Goal: Task Accomplishment & Management: Use online tool/utility

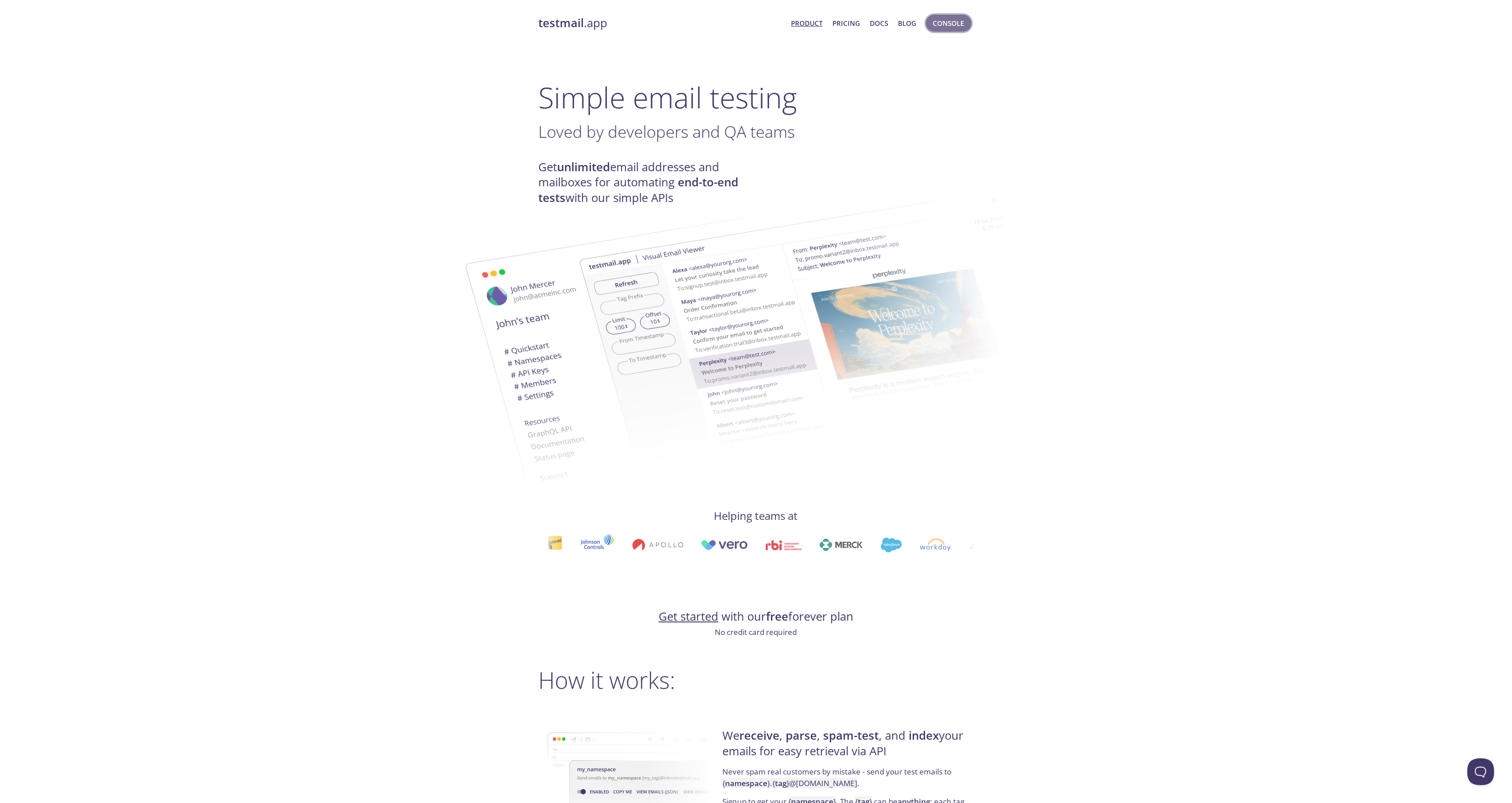
click at [949, 26] on span "Console" at bounding box center [948, 23] width 31 height 12
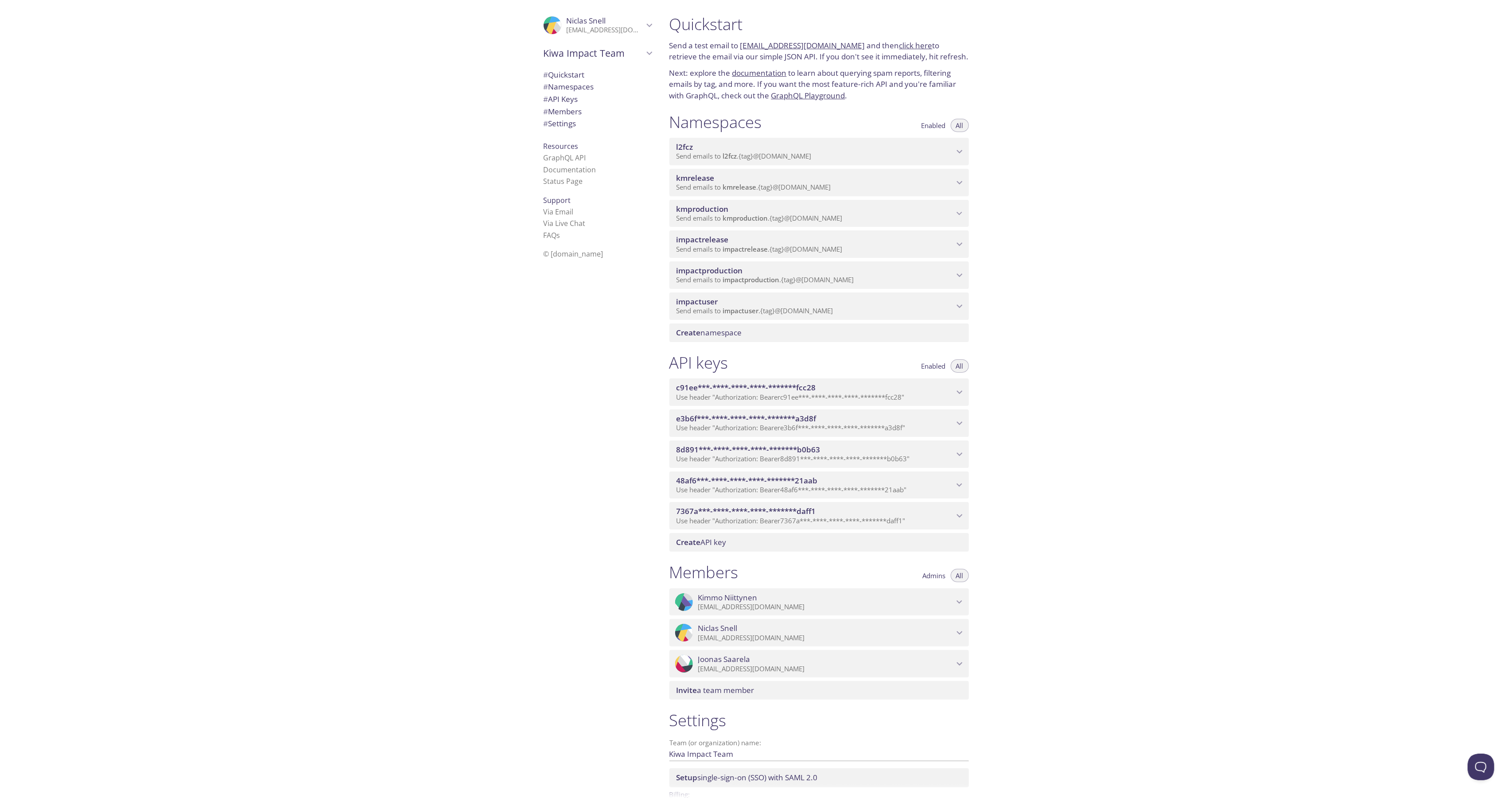
click at [763, 248] on span "impactrelease" at bounding box center [745, 248] width 45 height 9
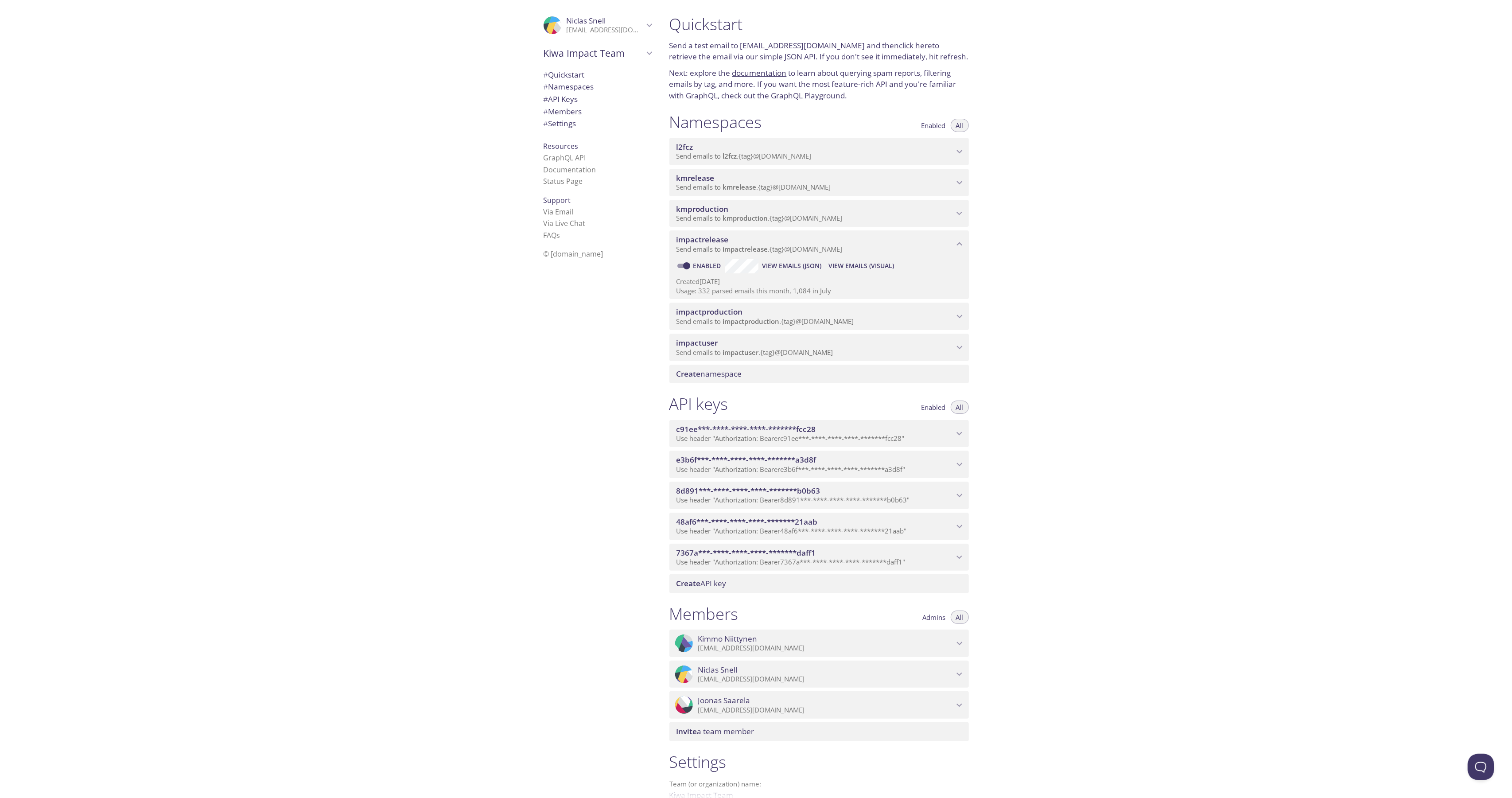
click at [868, 263] on span "View Emails (Visual)" at bounding box center [861, 265] width 66 height 10
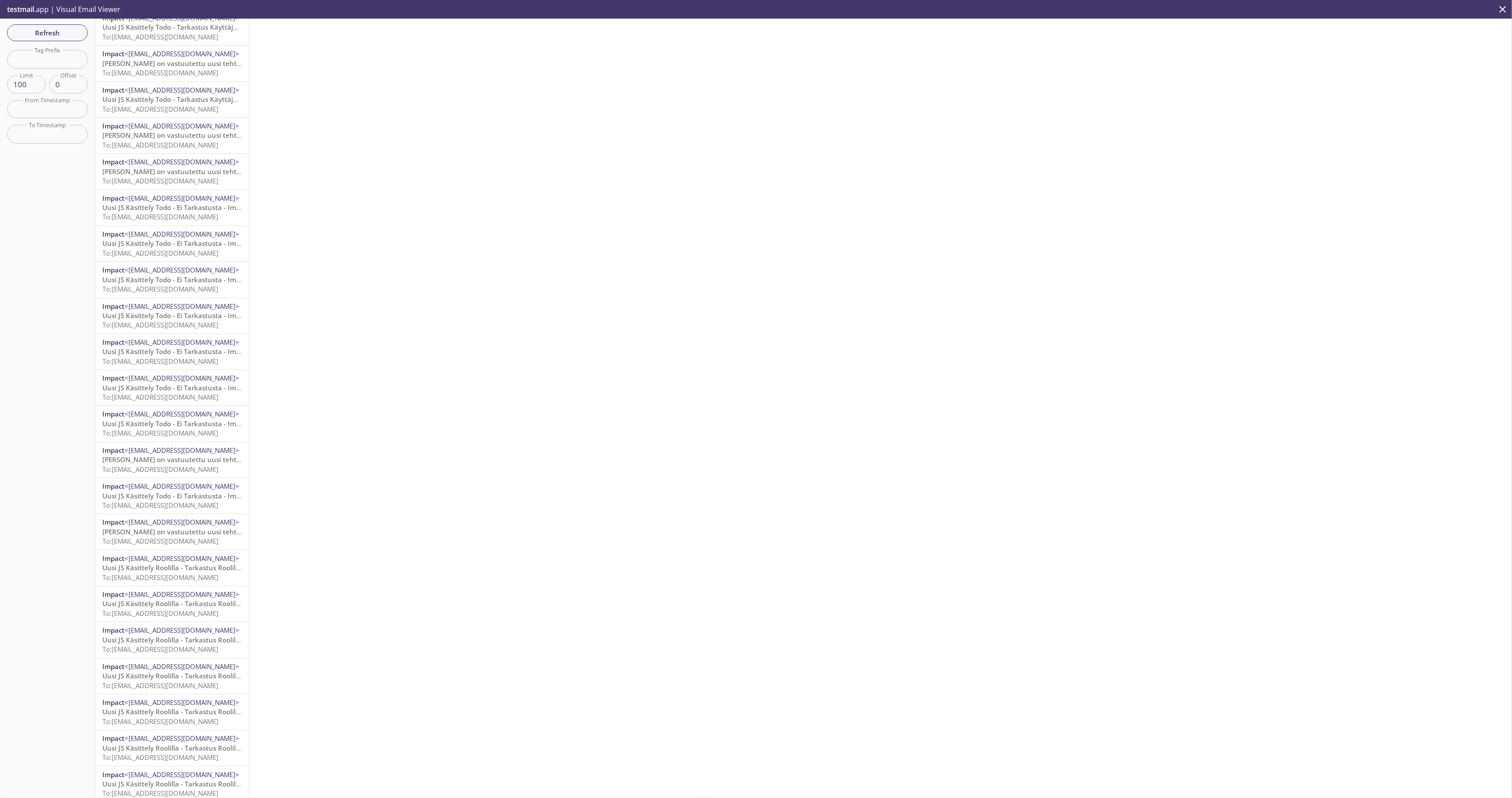
scroll to position [590, 0]
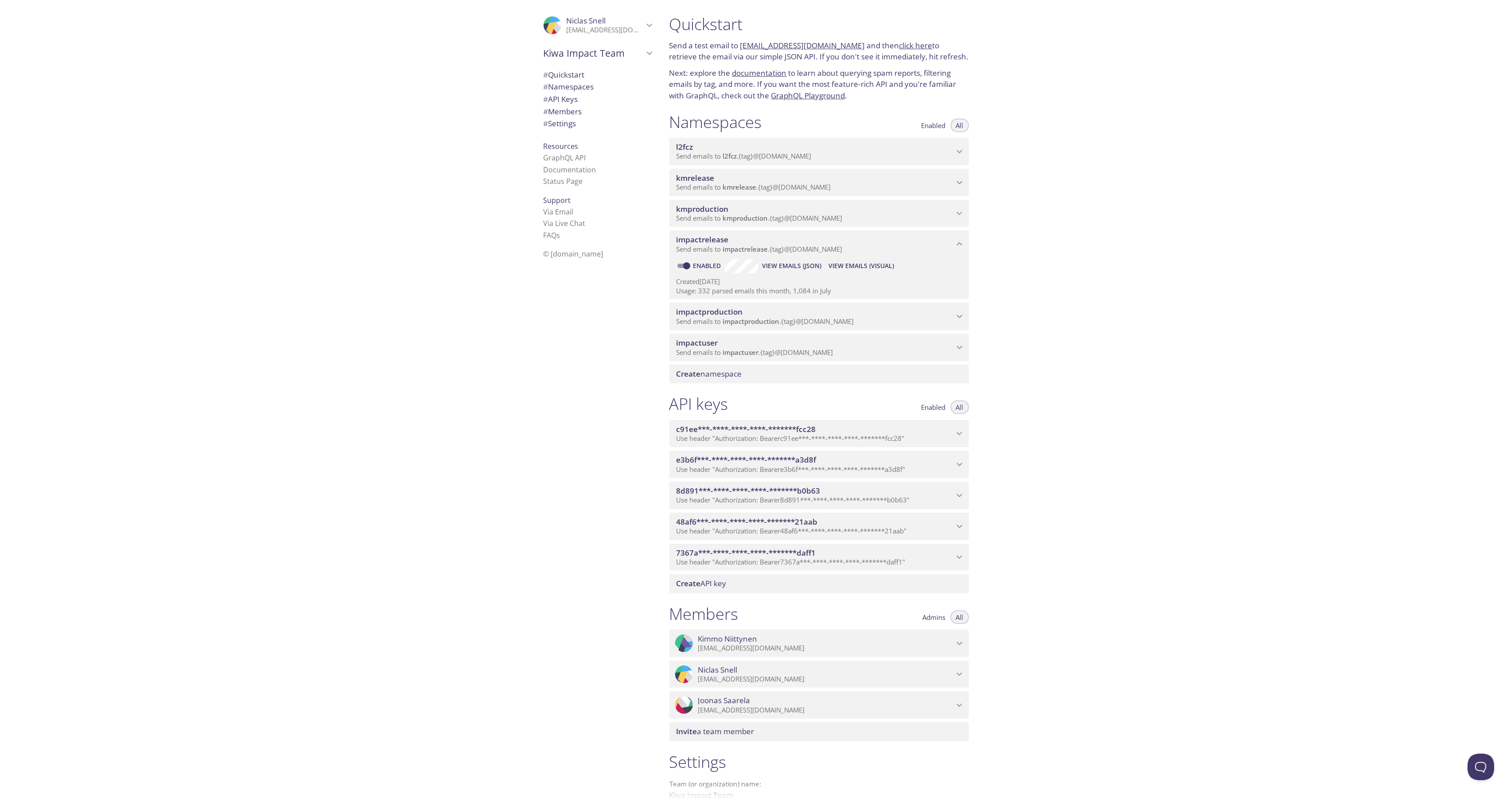
click at [747, 307] on span "impactproduction" at bounding box center [814, 312] width 277 height 10
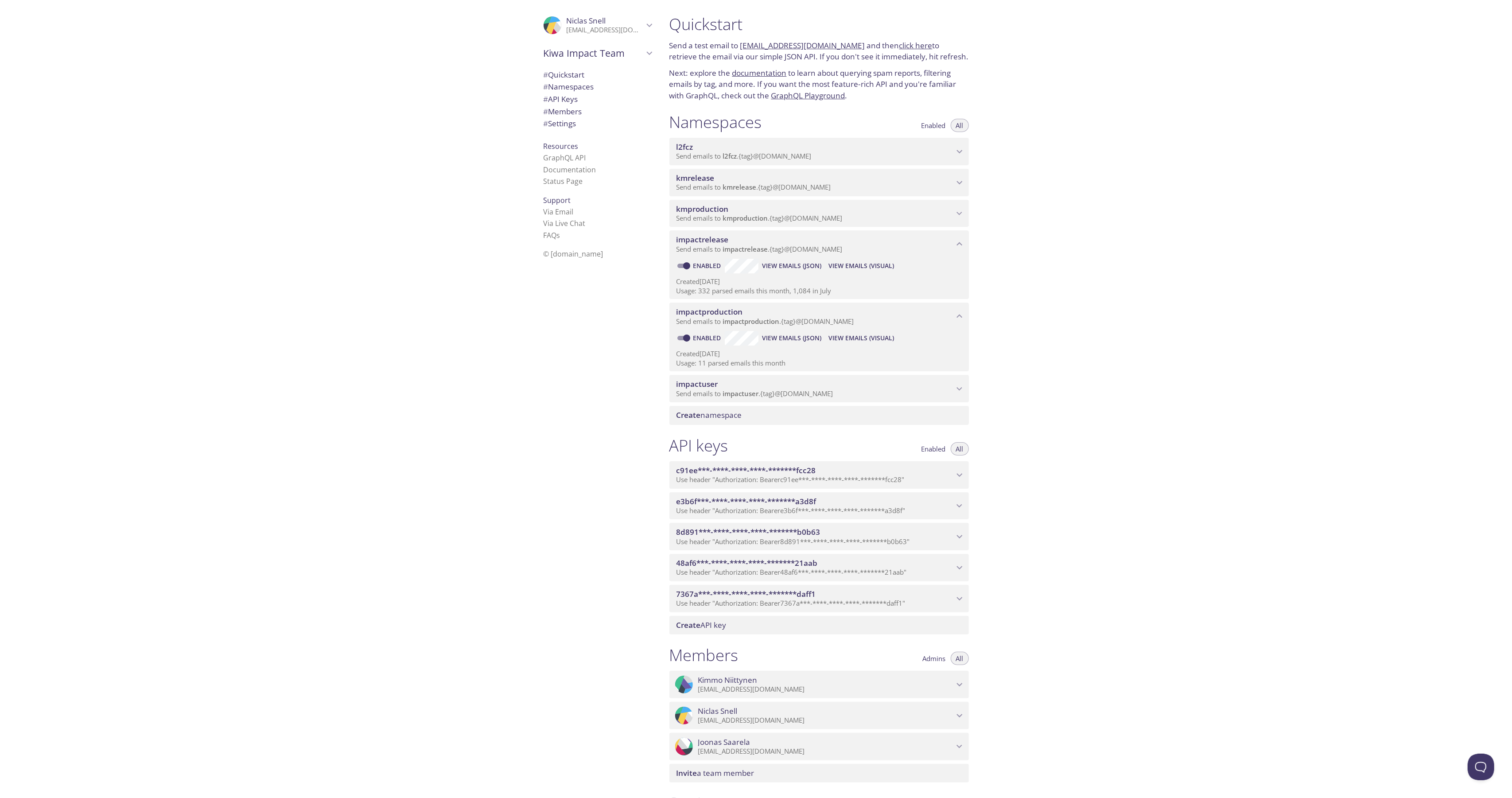
click at [844, 338] on span "View Emails (Visual)" at bounding box center [861, 338] width 66 height 10
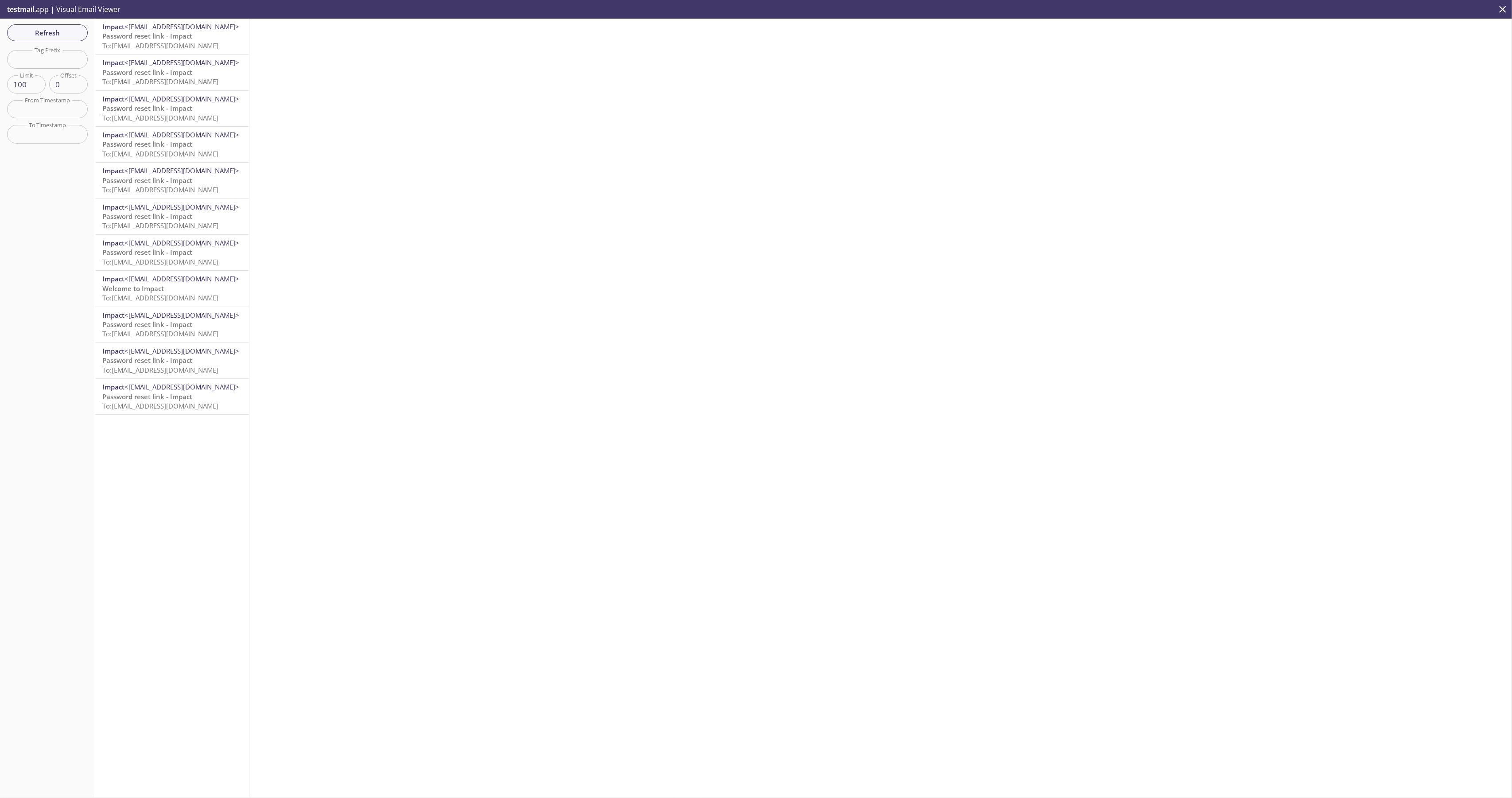
click at [201, 292] on p "Welcome to Impact To: [EMAIL_ADDRESS][DOMAIN_NAME]" at bounding box center [172, 293] width 140 height 19
drag, startPoint x: 363, startPoint y: 48, endPoint x: 284, endPoint y: 45, distance: 79.1
click at [284, 45] on p "To : [EMAIL_ADDRESS][DOMAIN_NAME] 5:07 pm Subject : Welcome to Impact" at bounding box center [881, 41] width 1248 height 19
copy span "Welcome to Impact"
